Goal: Task Accomplishment & Management: Manage account settings

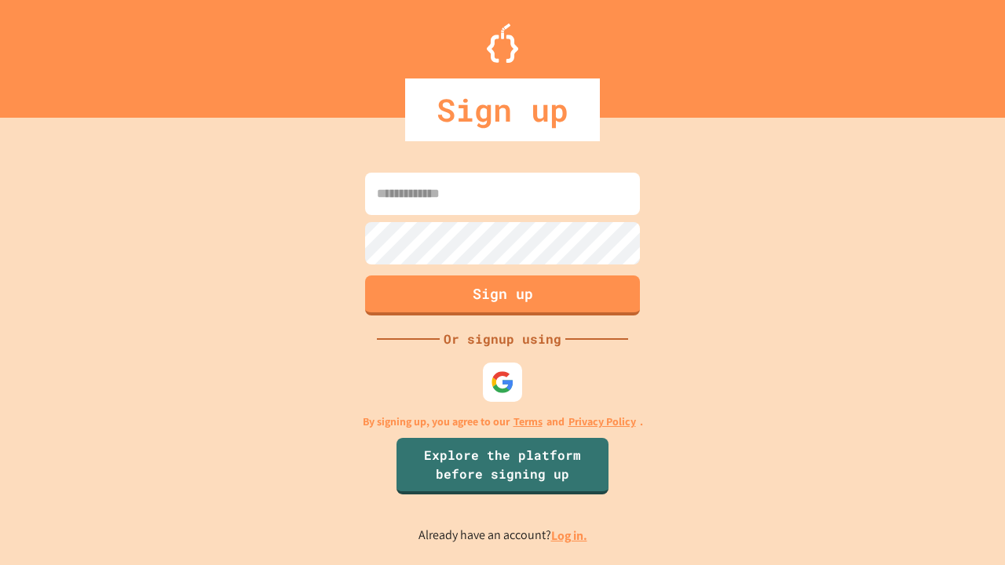
click at [570, 536] on link "Log in." at bounding box center [569, 536] width 36 height 16
